Goal: Task Accomplishment & Management: Manage account settings

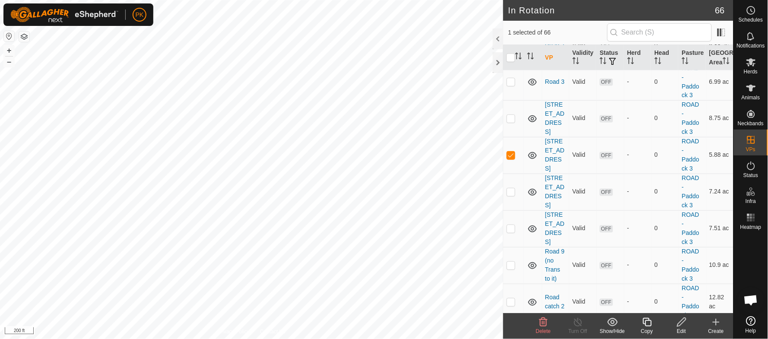
scroll to position [1257, 0]
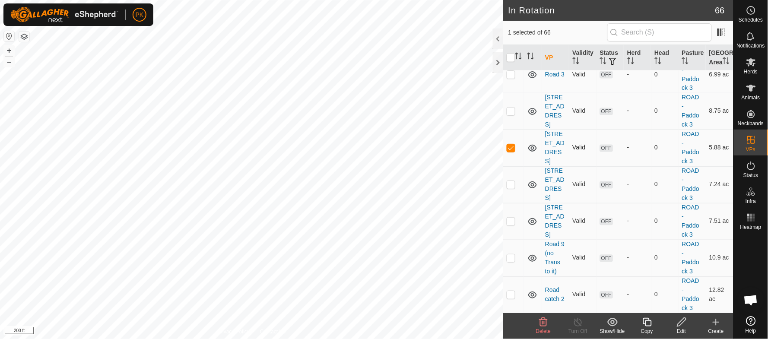
checkbox input "true"
checkbox input "false"
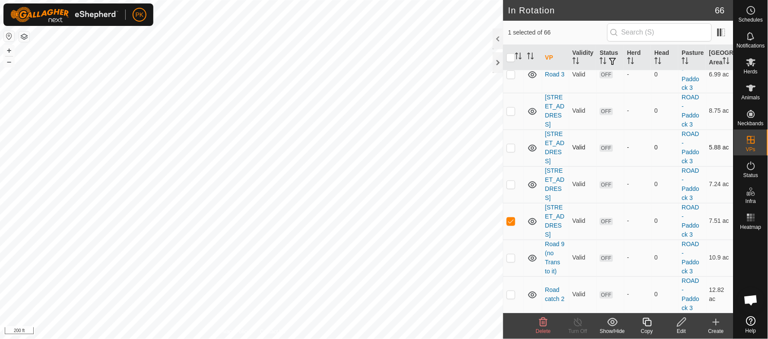
checkbox input "true"
checkbox input "false"
click at [512, 151] on p-checkbox at bounding box center [511, 147] width 9 height 7
checkbox input "true"
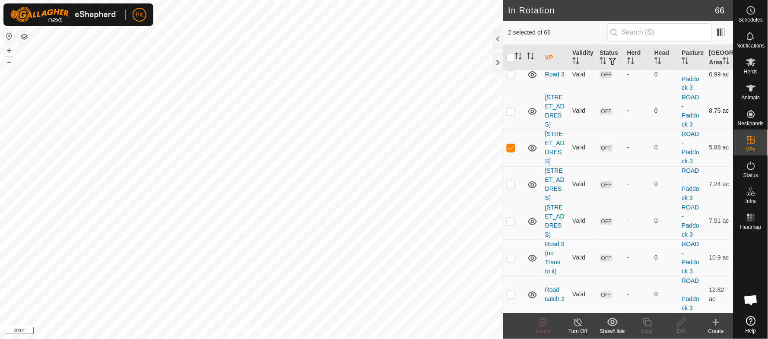
checkbox input "false"
checkbox input "true"
checkbox input "false"
checkbox input "true"
checkbox input "false"
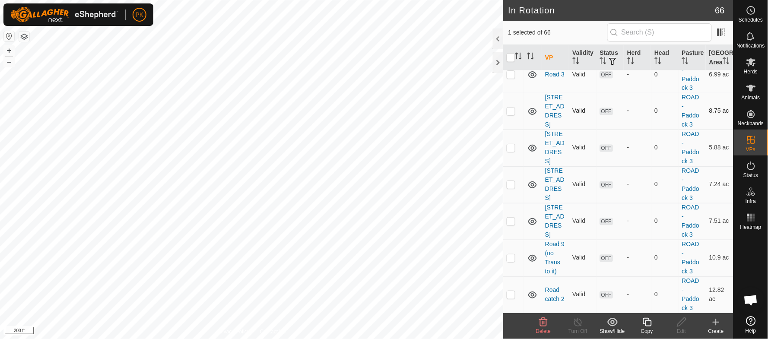
checkbox input "false"
checkbox input "true"
checkbox input "false"
click at [650, 323] on icon at bounding box center [647, 322] width 11 height 10
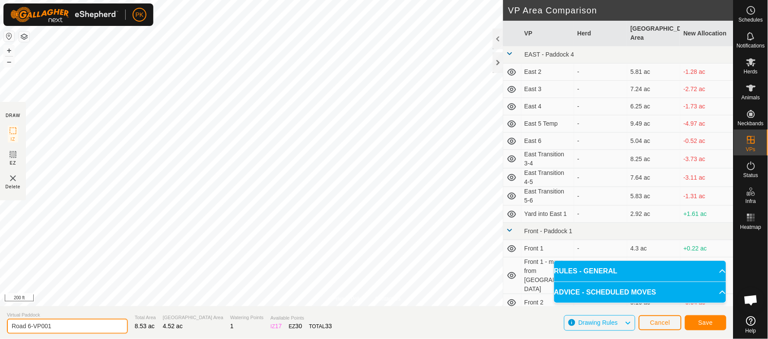
drag, startPoint x: 67, startPoint y: 324, endPoint x: 32, endPoint y: 324, distance: 34.1
click at [32, 324] on input "Road 6-VP001" at bounding box center [67, 326] width 121 height 15
type input "Road 6 catch"
click at [700, 321] on span "Save" at bounding box center [705, 322] width 15 height 7
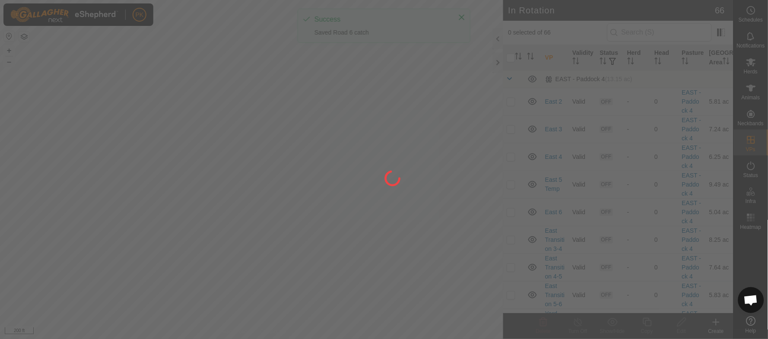
click at [752, 69] on span "Herds" at bounding box center [751, 71] width 14 height 5
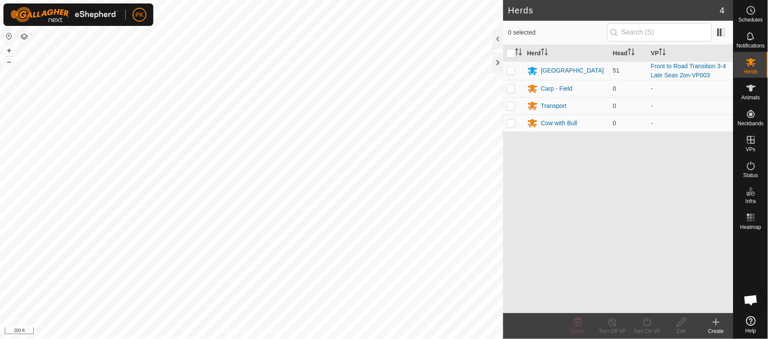
click at [752, 69] on span "Herds" at bounding box center [751, 71] width 14 height 5
click at [507, 70] on p-checkbox at bounding box center [511, 70] width 9 height 7
checkbox input "true"
click at [649, 327] on div "Turn On VP" at bounding box center [647, 331] width 35 height 8
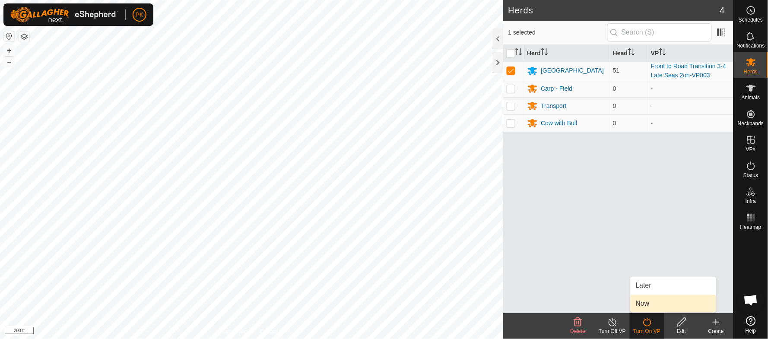
click at [651, 305] on link "Now" at bounding box center [673, 303] width 86 height 17
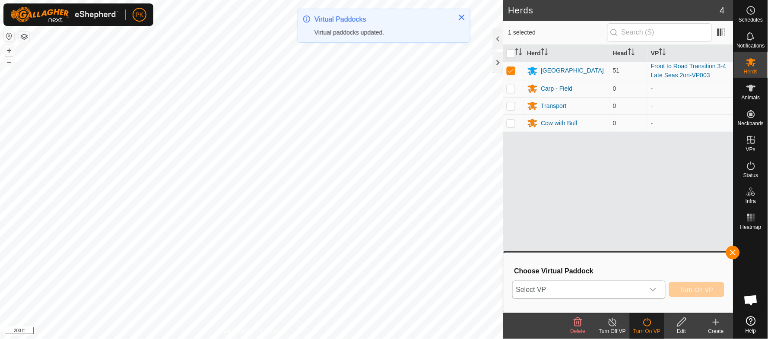
click at [660, 293] on div "dropdown trigger" at bounding box center [652, 289] width 17 height 17
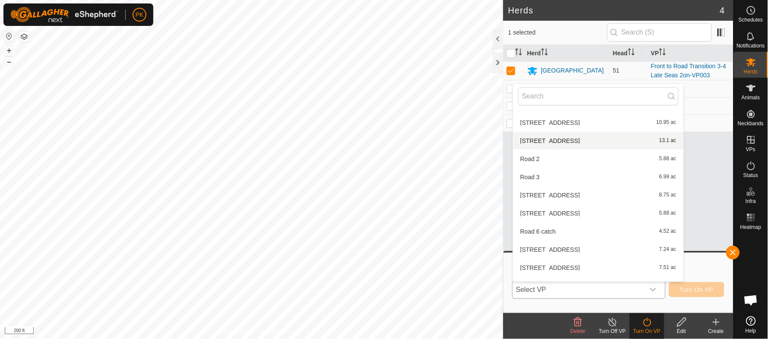
scroll to position [509, 0]
click at [621, 231] on li "Road 6 catch 4.52 ac" at bounding box center [598, 230] width 171 height 17
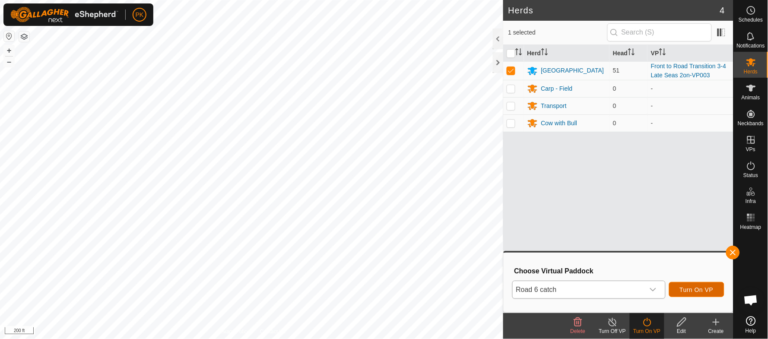
click at [690, 288] on span "Turn On VP" at bounding box center [697, 289] width 34 height 7
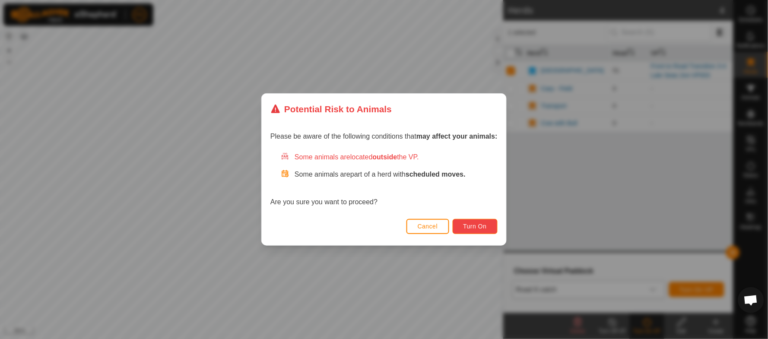
click at [473, 227] on span "Turn On" at bounding box center [474, 226] width 23 height 7
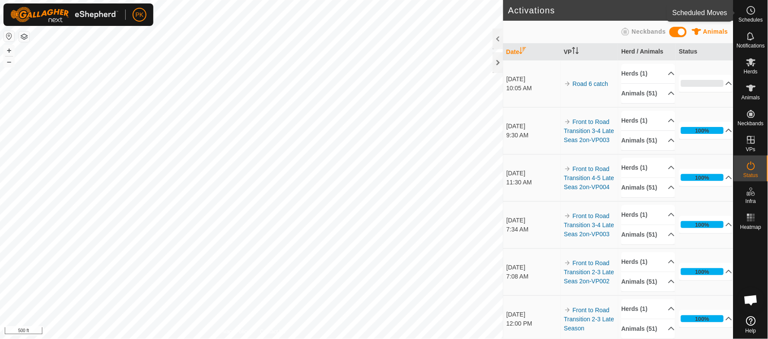
click at [754, 10] on icon at bounding box center [751, 10] width 10 height 10
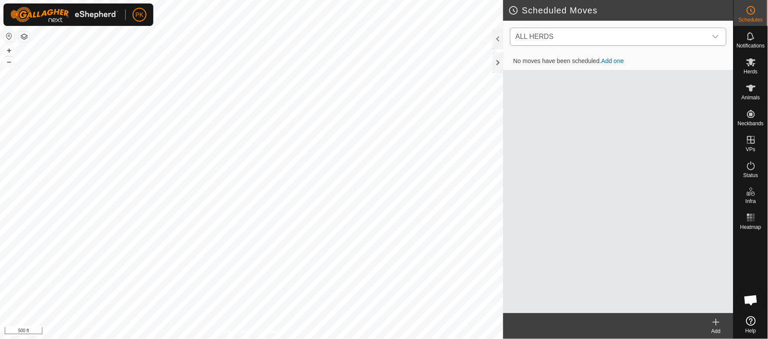
click at [712, 36] on icon "dropdown trigger" at bounding box center [715, 36] width 7 height 7
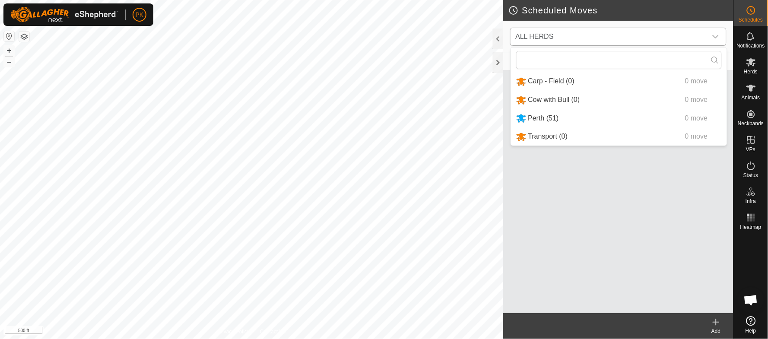
click at [580, 115] on li "Perth (51) 0 move" at bounding box center [619, 119] width 216 height 18
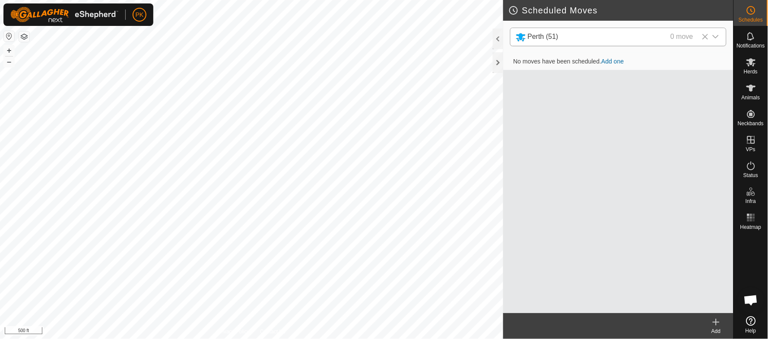
click at [612, 60] on link "Add one" at bounding box center [613, 61] width 22 height 7
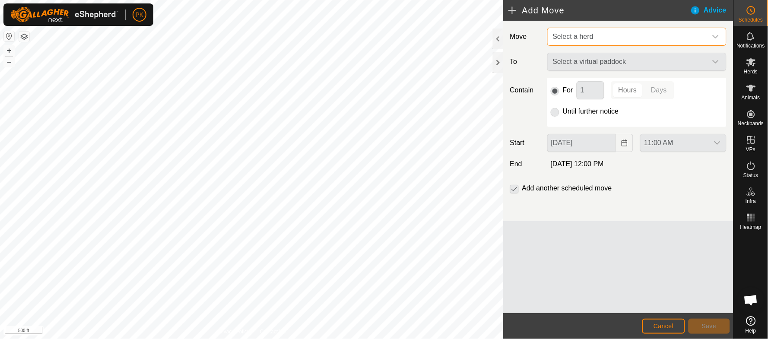
click at [635, 38] on span "Select a herd" at bounding box center [628, 36] width 158 height 17
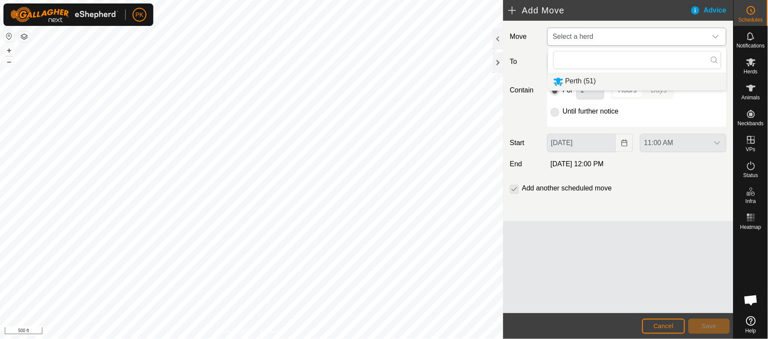
click at [610, 81] on li "Perth (51)" at bounding box center [637, 82] width 178 height 18
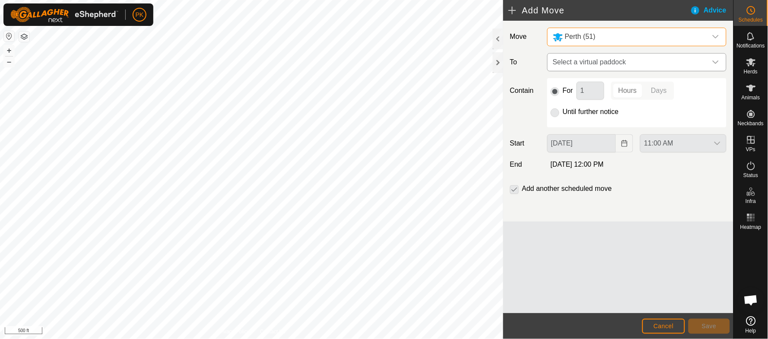
click at [616, 60] on span "Select a virtual paddock" at bounding box center [628, 62] width 158 height 17
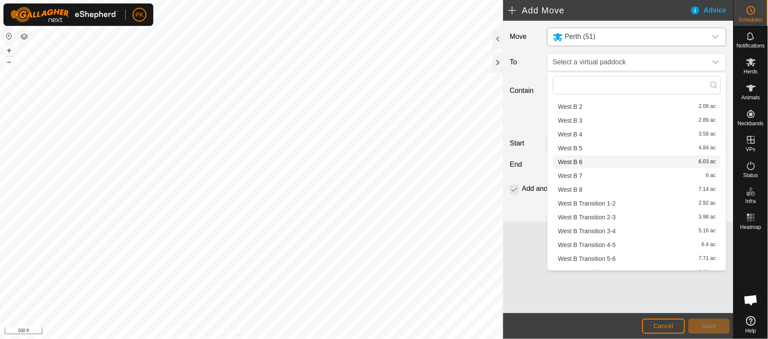
scroll to position [830, 0]
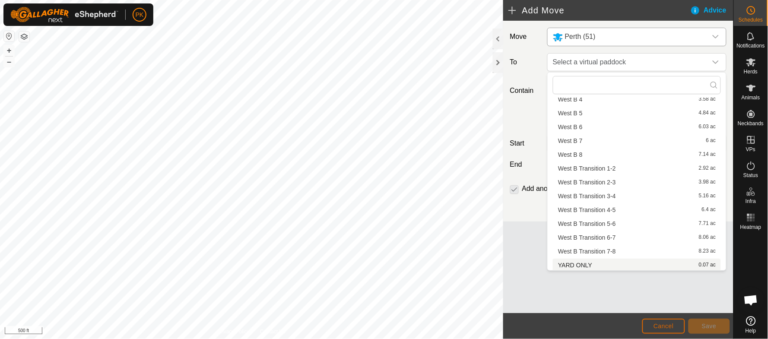
click at [670, 327] on span "Cancel" at bounding box center [663, 326] width 20 height 7
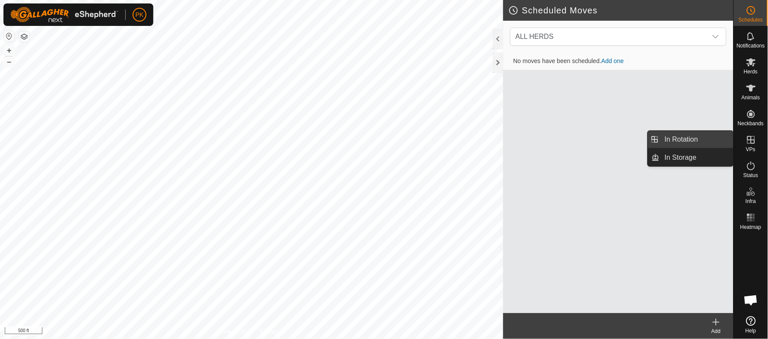
click at [681, 138] on link "In Rotation" at bounding box center [696, 139] width 74 height 17
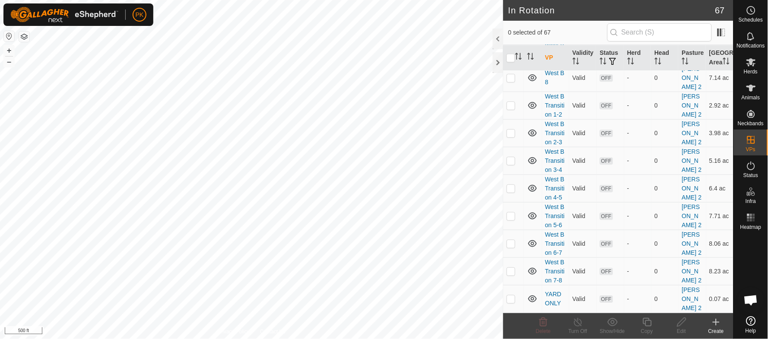
scroll to position [2524, 0]
click at [511, 295] on p-checkbox at bounding box center [511, 298] width 9 height 7
checkbox input "true"
click at [677, 323] on icon at bounding box center [681, 322] width 11 height 10
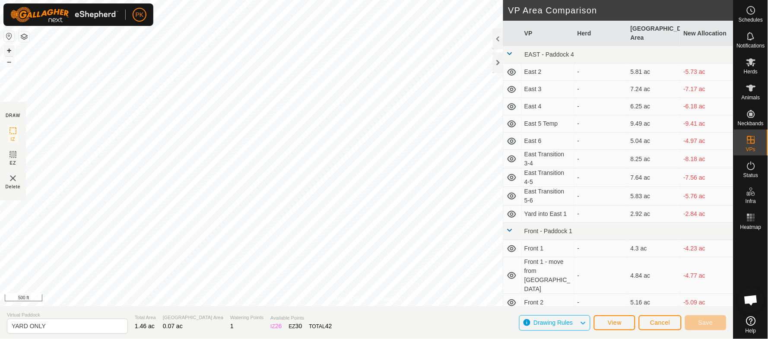
click at [7, 51] on button "+" at bounding box center [9, 50] width 10 height 10
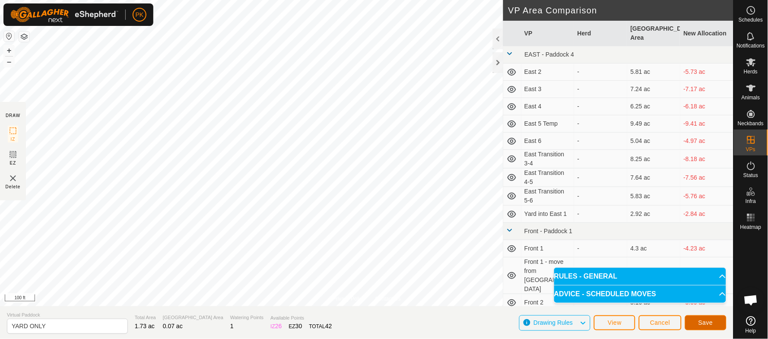
click at [704, 321] on span "Save" at bounding box center [705, 322] width 15 height 7
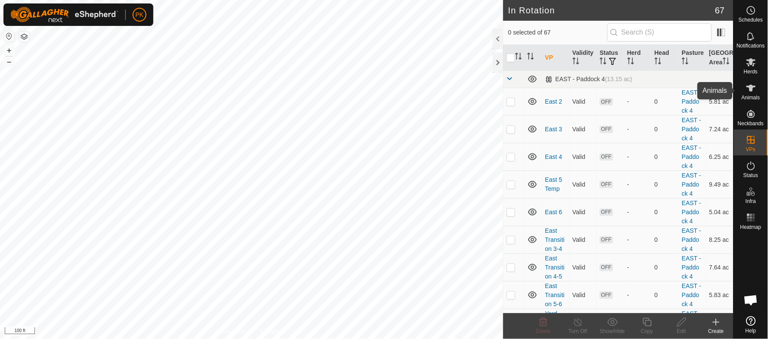
click at [750, 88] on icon at bounding box center [751, 88] width 10 height 7
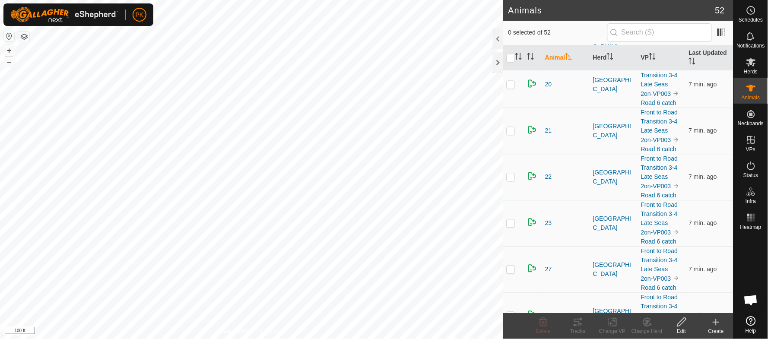
scroll to position [489, 0]
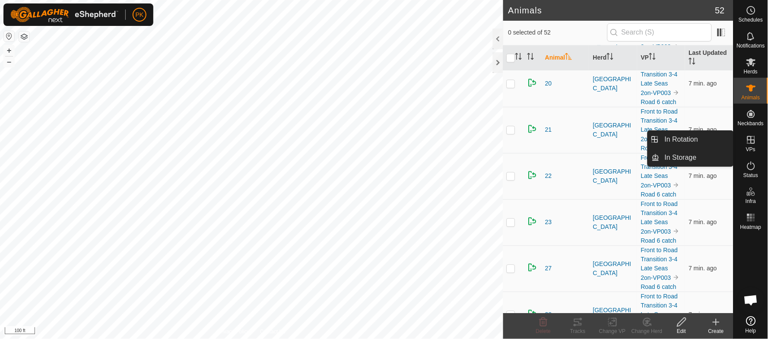
click at [754, 140] on icon at bounding box center [751, 140] width 8 height 8
click at [715, 137] on link "In Rotation" at bounding box center [696, 139] width 74 height 17
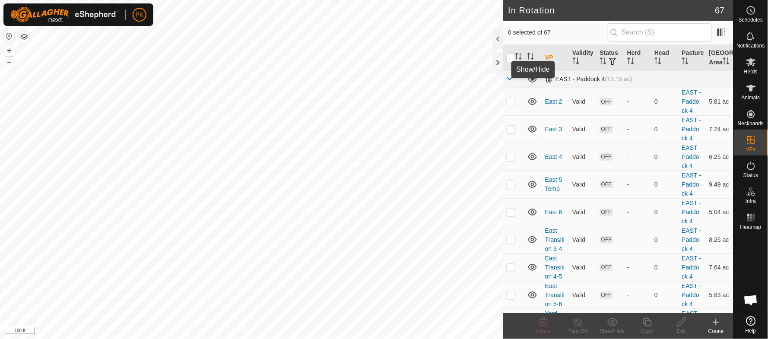
click at [533, 82] on icon at bounding box center [532, 79] width 9 height 7
click at [533, 84] on icon at bounding box center [532, 79] width 10 height 10
click at [533, 82] on icon at bounding box center [532, 79] width 9 height 7
click at [511, 82] on span at bounding box center [510, 78] width 7 height 7
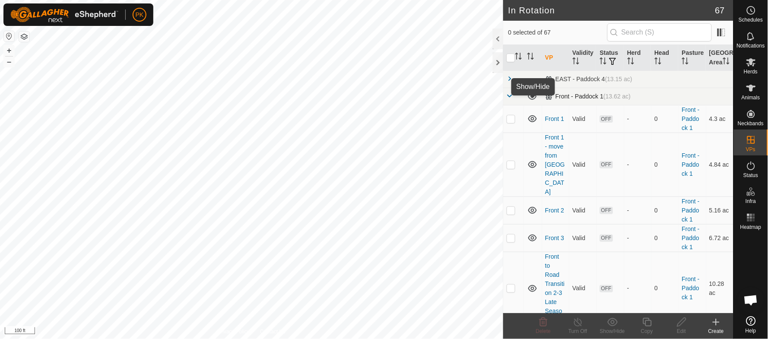
click at [530, 101] on icon at bounding box center [532, 96] width 10 height 10
click at [509, 99] on span at bounding box center [510, 95] width 7 height 7
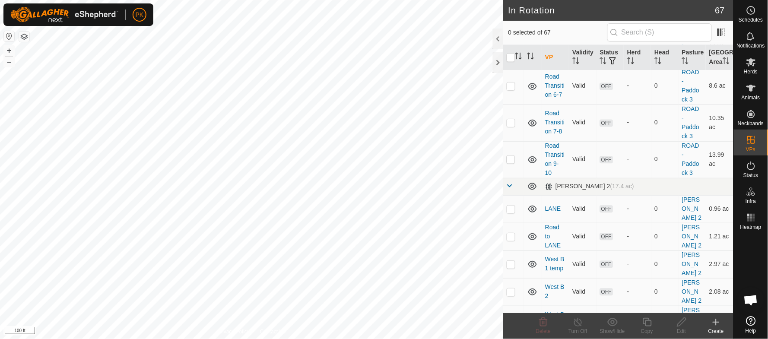
scroll to position [1319, 0]
click at [531, 190] on icon at bounding box center [532, 186] width 9 height 7
click at [510, 189] on span at bounding box center [510, 185] width 7 height 7
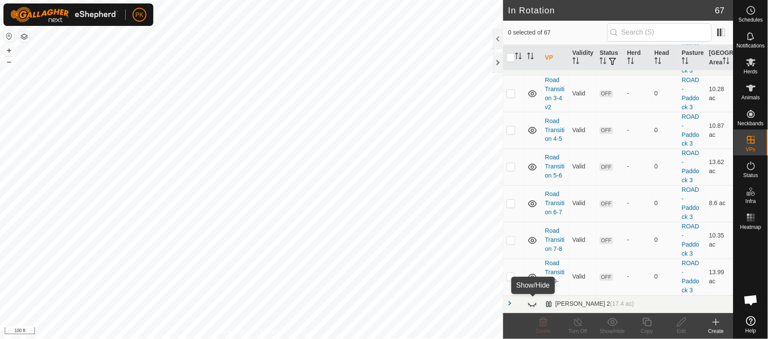
click at [535, 303] on icon at bounding box center [532, 304] width 10 height 10
click at [507, 301] on span at bounding box center [510, 303] width 7 height 7
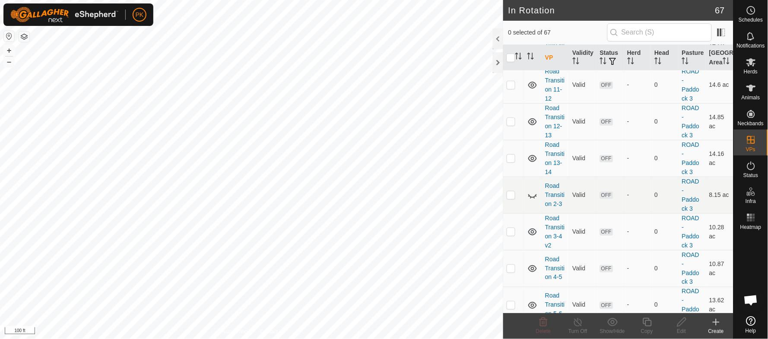
scroll to position [1062, 0]
click at [754, 15] on icon at bounding box center [751, 10] width 10 height 10
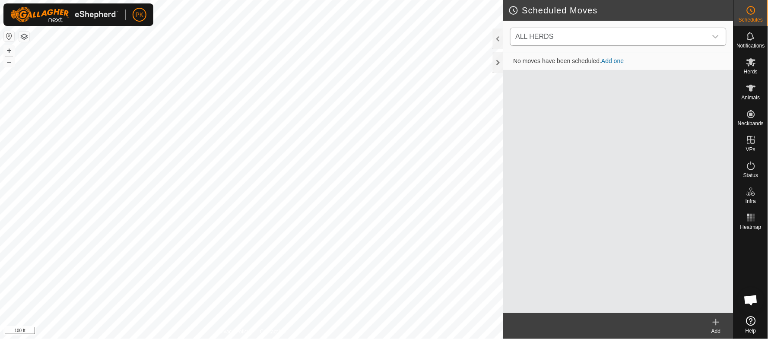
click at [716, 33] on icon "dropdown trigger" at bounding box center [715, 36] width 7 height 7
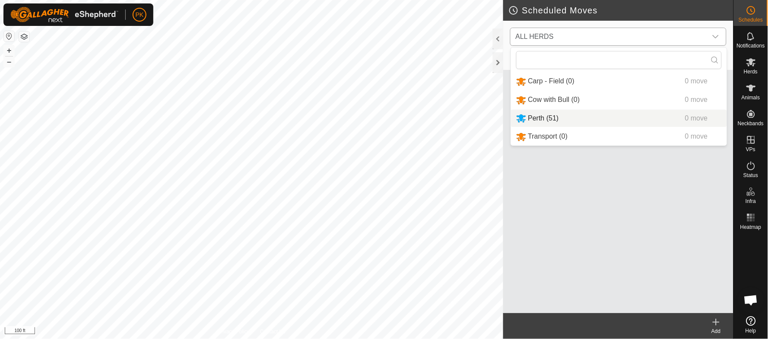
click at [570, 114] on li "Perth (51) 0 move" at bounding box center [619, 119] width 216 height 18
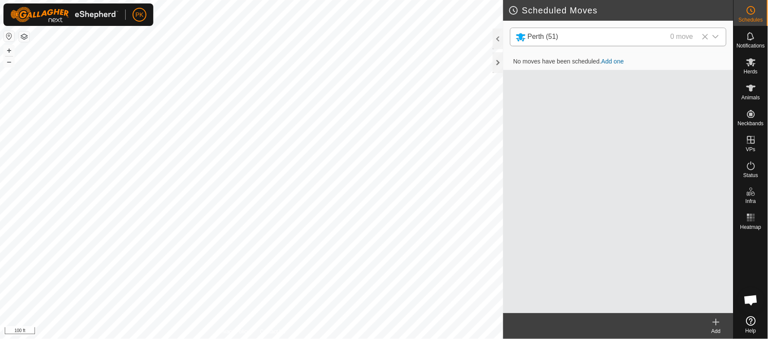
click at [613, 60] on link "Add one" at bounding box center [613, 61] width 22 height 7
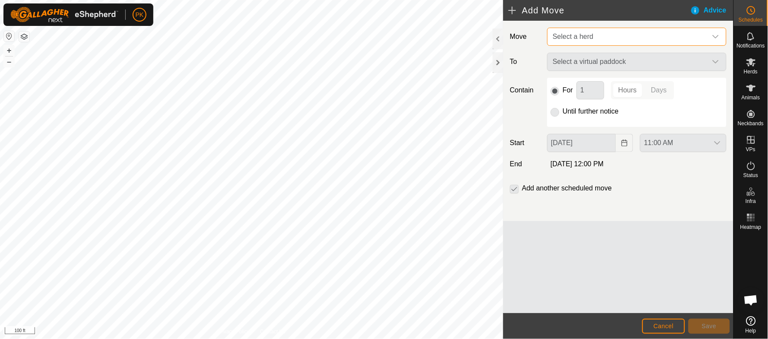
click at [616, 40] on span "Select a herd" at bounding box center [628, 36] width 158 height 17
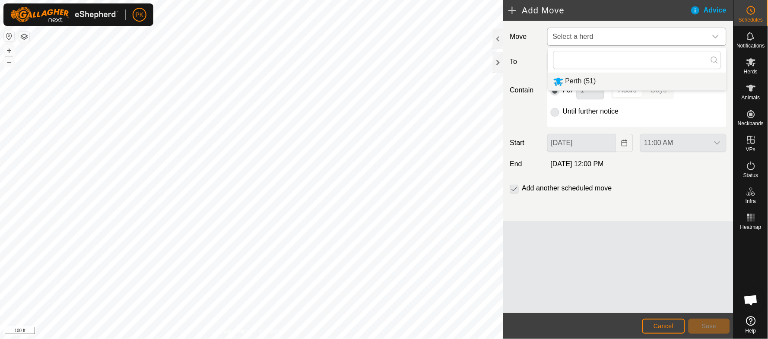
click at [587, 77] on li "Perth (51)" at bounding box center [637, 82] width 178 height 18
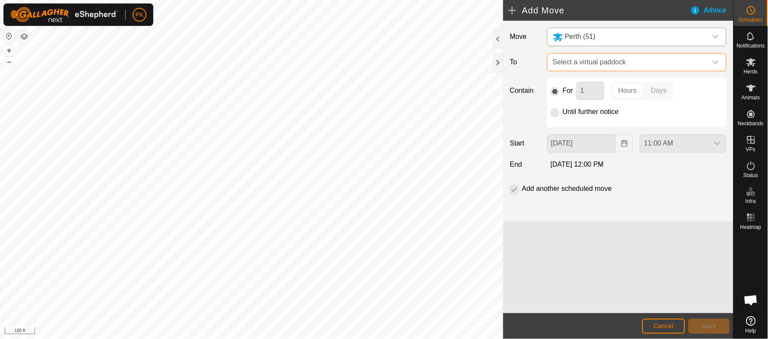
click at [609, 63] on span "Select a virtual paddock" at bounding box center [628, 62] width 158 height 17
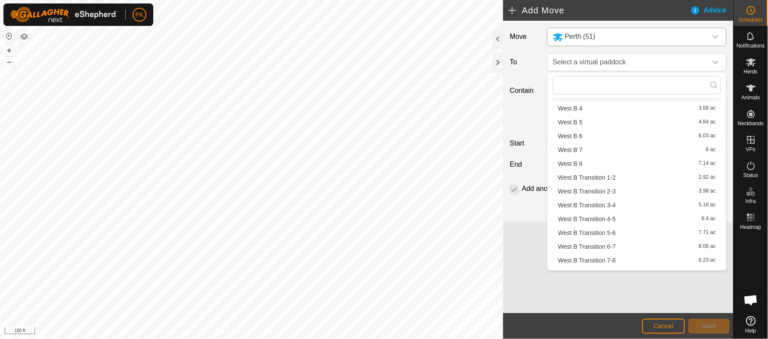
scroll to position [830, 0]
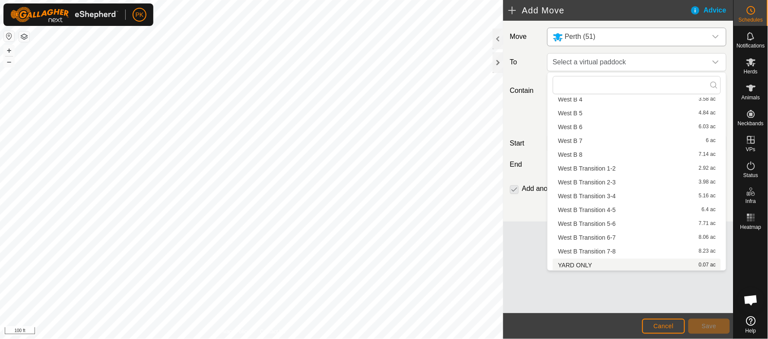
click at [576, 262] on li "YARD ONLY 0.07 ac" at bounding box center [637, 265] width 168 height 13
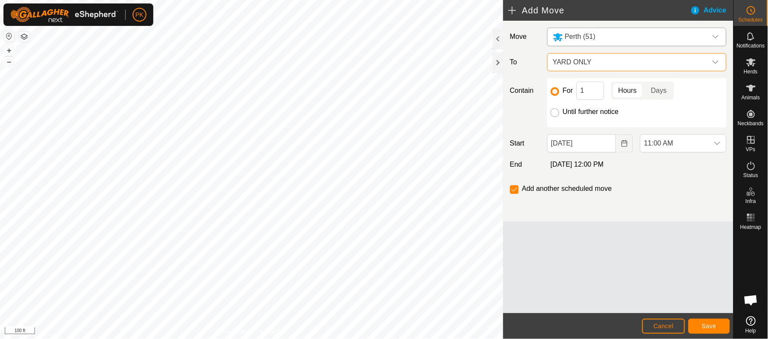
click at [554, 114] on input "Until further notice" at bounding box center [555, 112] width 9 height 9
radio input "true"
checkbox input "false"
click at [723, 149] on div "dropdown trigger" at bounding box center [717, 143] width 17 height 17
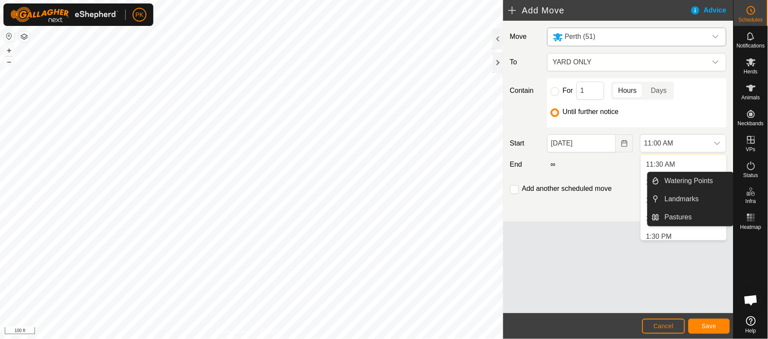
scroll to position [421, 0]
click at [677, 231] on li "1:30 PM" at bounding box center [684, 230] width 86 height 17
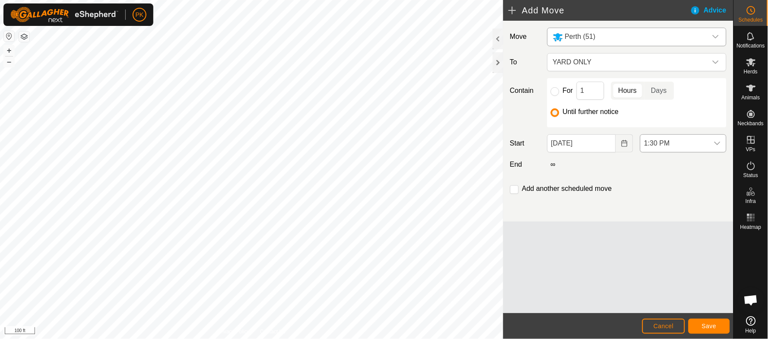
click at [723, 149] on div "dropdown trigger" at bounding box center [717, 143] width 17 height 17
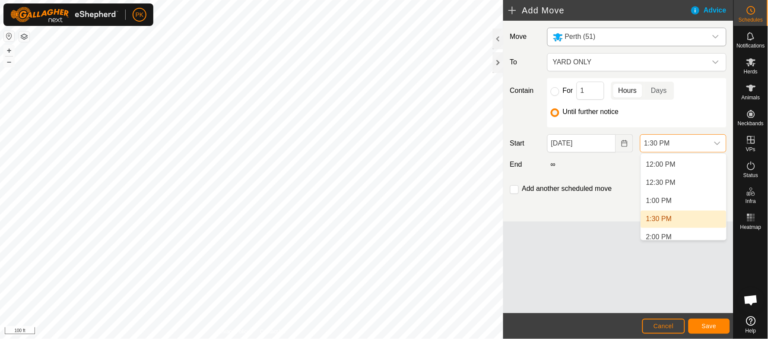
scroll to position [443, 0]
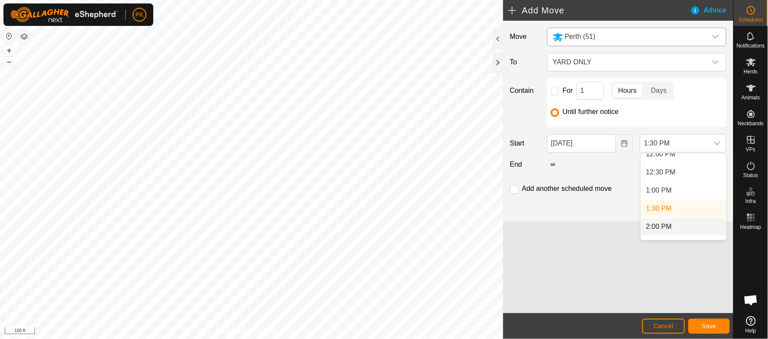
click at [686, 227] on li "2:00 PM" at bounding box center [684, 227] width 86 height 17
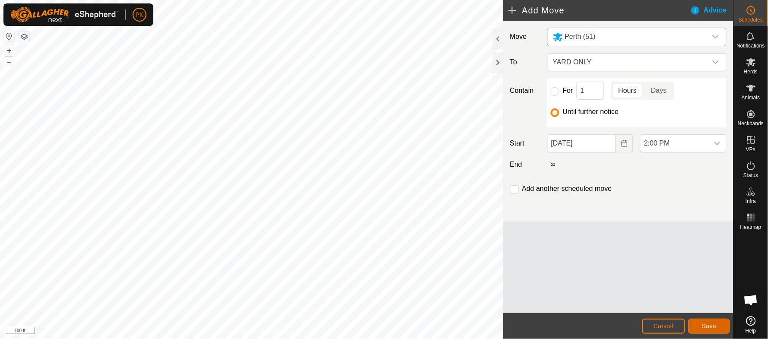
click at [707, 321] on button "Save" at bounding box center [708, 326] width 41 height 15
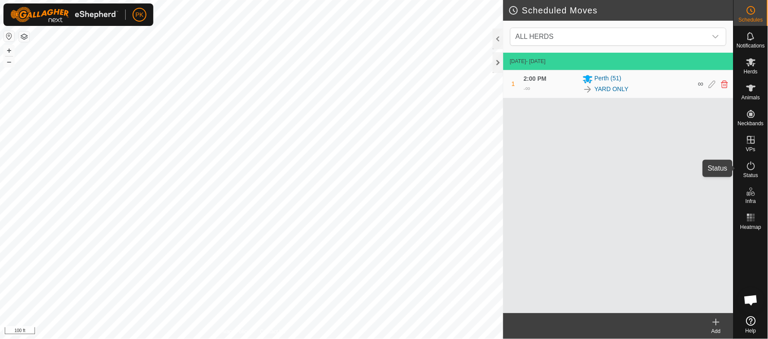
click at [754, 176] on span "Status" at bounding box center [750, 175] width 15 height 5
click at [754, 173] on span "Status" at bounding box center [750, 175] width 15 height 5
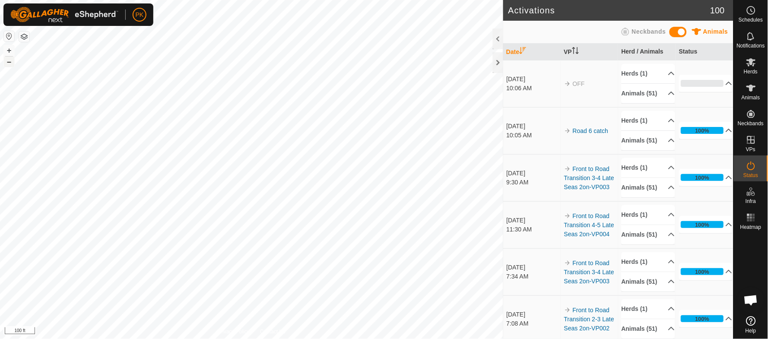
click at [11, 63] on button "–" at bounding box center [9, 62] width 10 height 10
click at [748, 91] on icon at bounding box center [751, 88] width 10 height 10
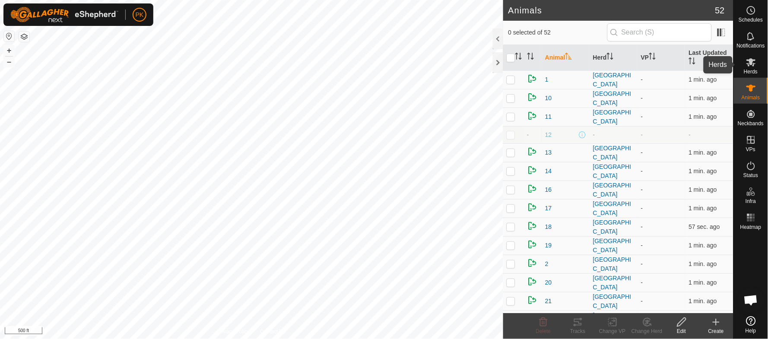
click at [749, 59] on icon at bounding box center [751, 62] width 10 height 10
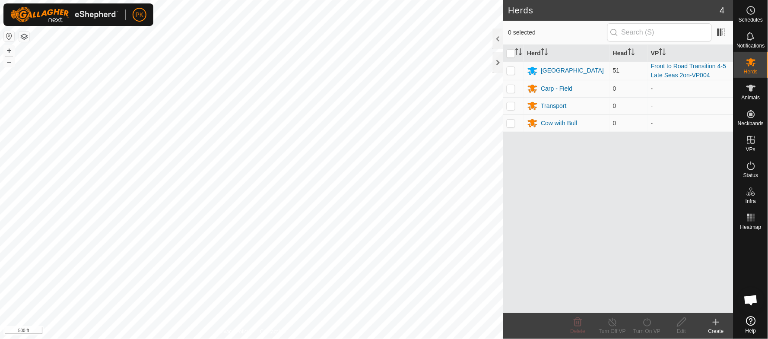
click at [512, 69] on p-checkbox at bounding box center [511, 70] width 9 height 7
checkbox input "true"
click at [650, 327] on div "Turn On VP" at bounding box center [647, 331] width 35 height 8
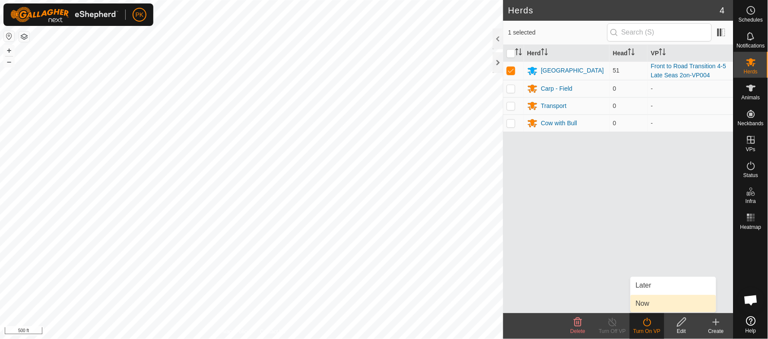
click at [651, 303] on link "Now" at bounding box center [673, 303] width 86 height 17
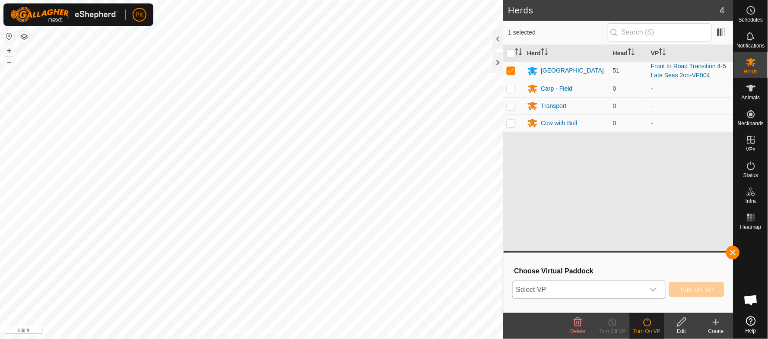
click at [656, 291] on icon "dropdown trigger" at bounding box center [652, 289] width 7 height 7
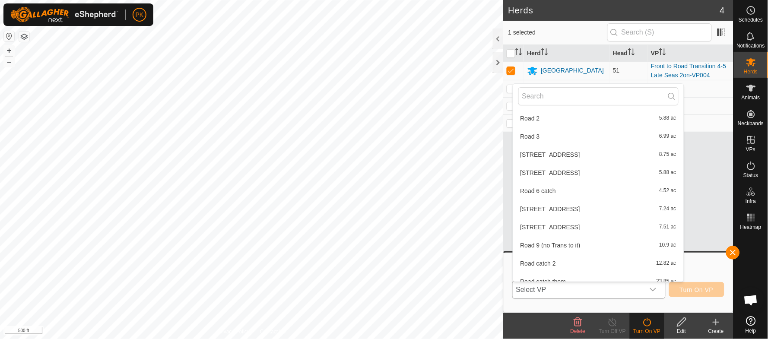
scroll to position [550, 0]
click at [549, 187] on li "Road 6 catch 4.52 ac" at bounding box center [598, 189] width 171 height 17
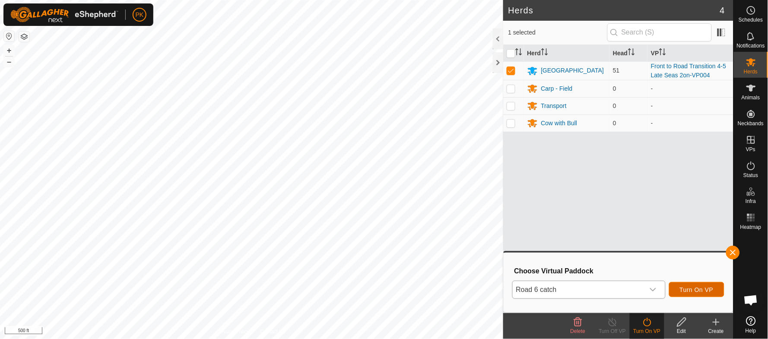
click at [698, 289] on span "Turn On VP" at bounding box center [697, 289] width 34 height 7
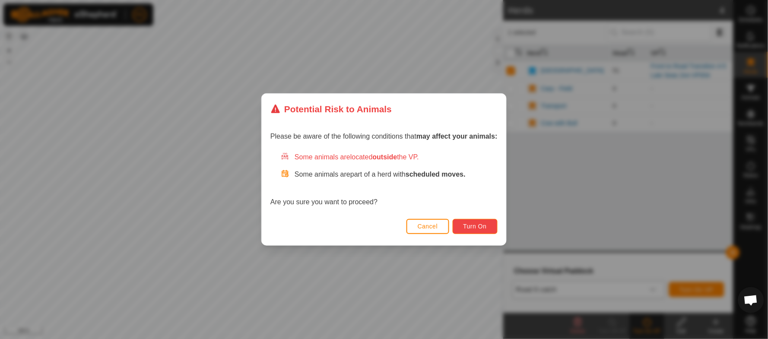
click at [473, 227] on span "Turn On" at bounding box center [474, 226] width 23 height 7
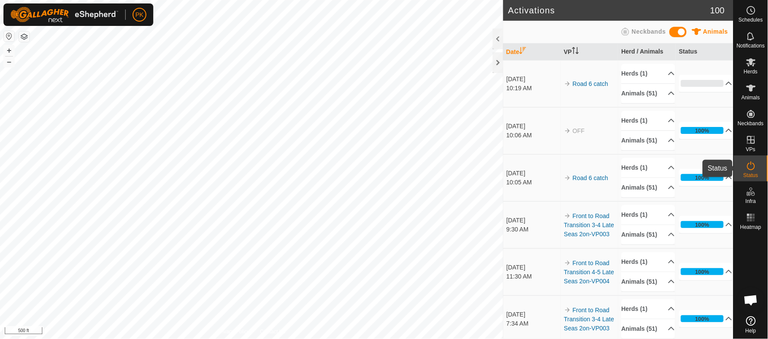
click at [749, 171] on icon at bounding box center [751, 166] width 10 height 10
click at [756, 97] on span "Animals" at bounding box center [750, 97] width 19 height 5
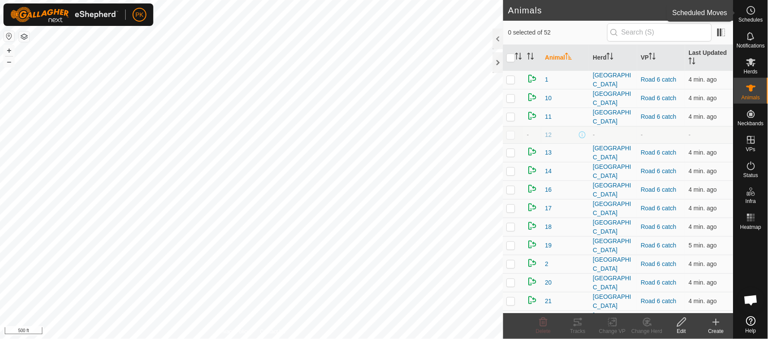
drag, startPoint x: 756, startPoint y: 14, endPoint x: 752, endPoint y: 5, distance: 10.4
click at [752, 5] on es-schedule-vp-svg-icon at bounding box center [751, 10] width 16 height 14
